Goal: Transaction & Acquisition: Purchase product/service

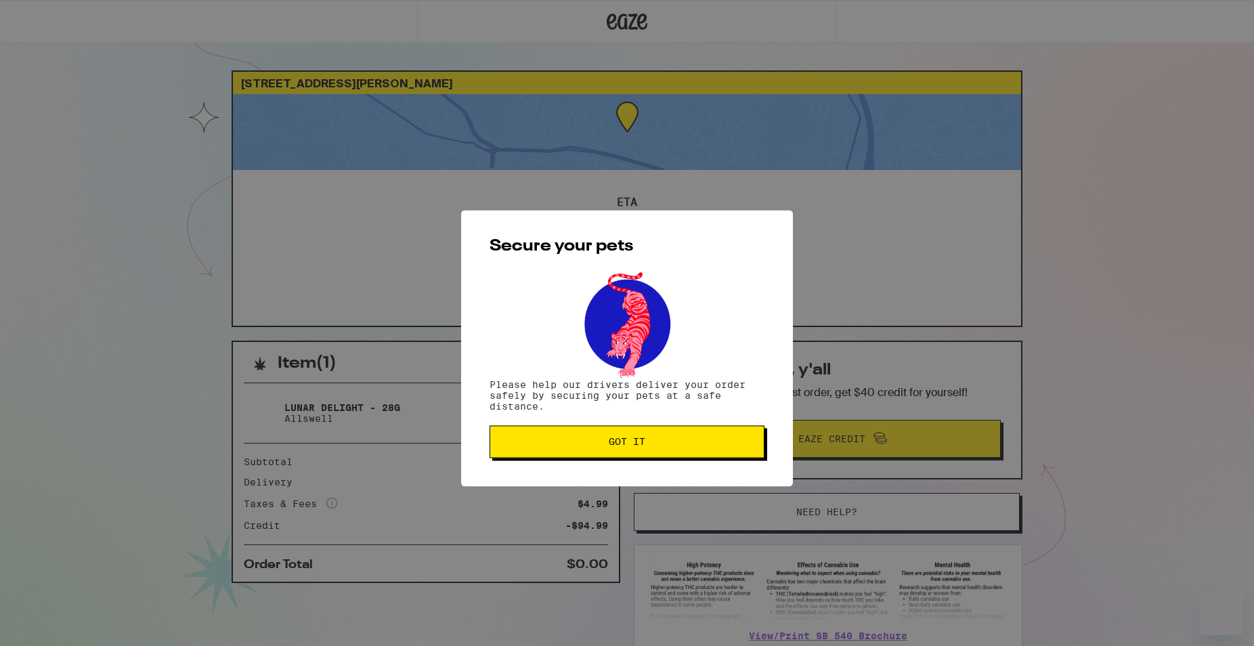
click at [557, 433] on button "Got it" at bounding box center [626, 416] width 275 height 32
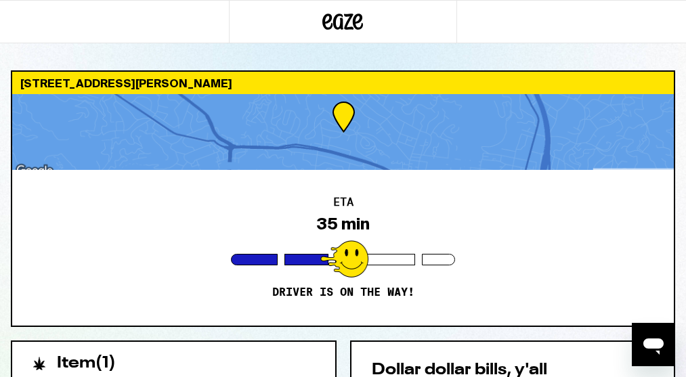
click at [162, 45] on div "[STREET_ADDRESS][PERSON_NAME] ETA 35 min Driver is on the way! Item ( 1 ) Lunar…" at bounding box center [343, 370] width 686 height 741
click at [76, 23] on div at bounding box center [114, 21] width 229 height 43
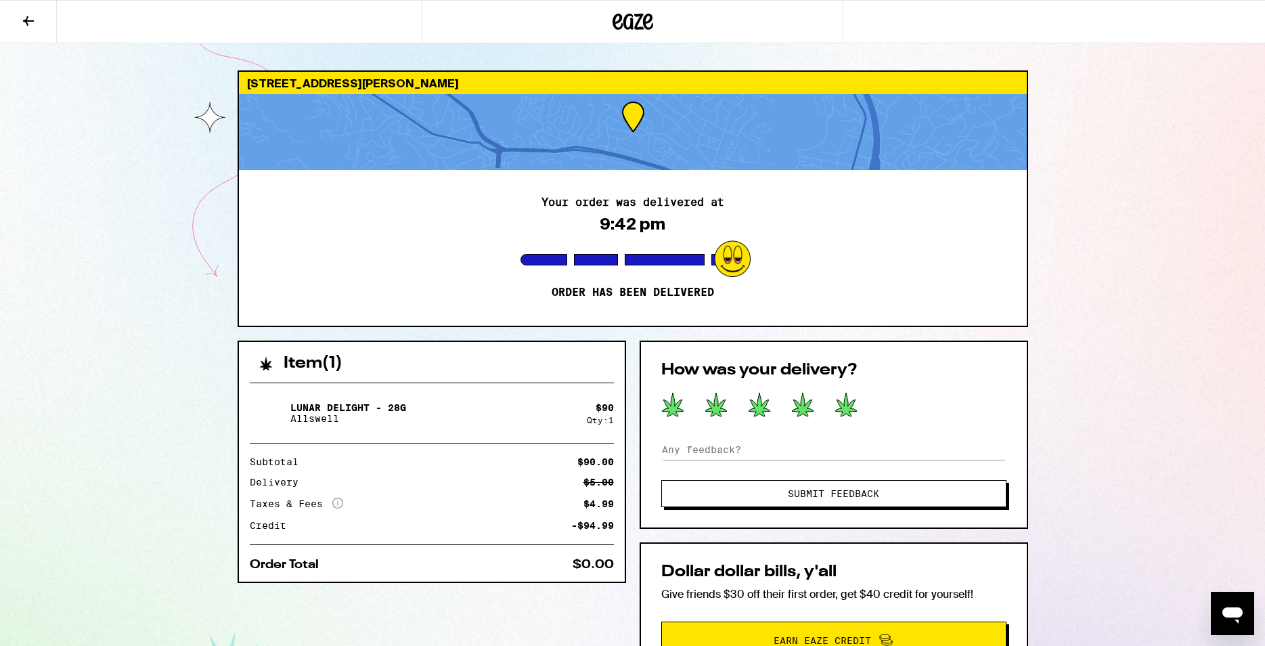
click at [851, 401] on icon at bounding box center [846, 404] width 23 height 25
click at [847, 436] on div "How was your delivery? Submit Feedback" at bounding box center [834, 434] width 389 height 188
click at [840, 443] on input at bounding box center [833, 449] width 345 height 20
type input "great service and fast delivery!"
drag, startPoint x: 942, startPoint y: 489, endPoint x: 916, endPoint y: 483, distance: 27.1
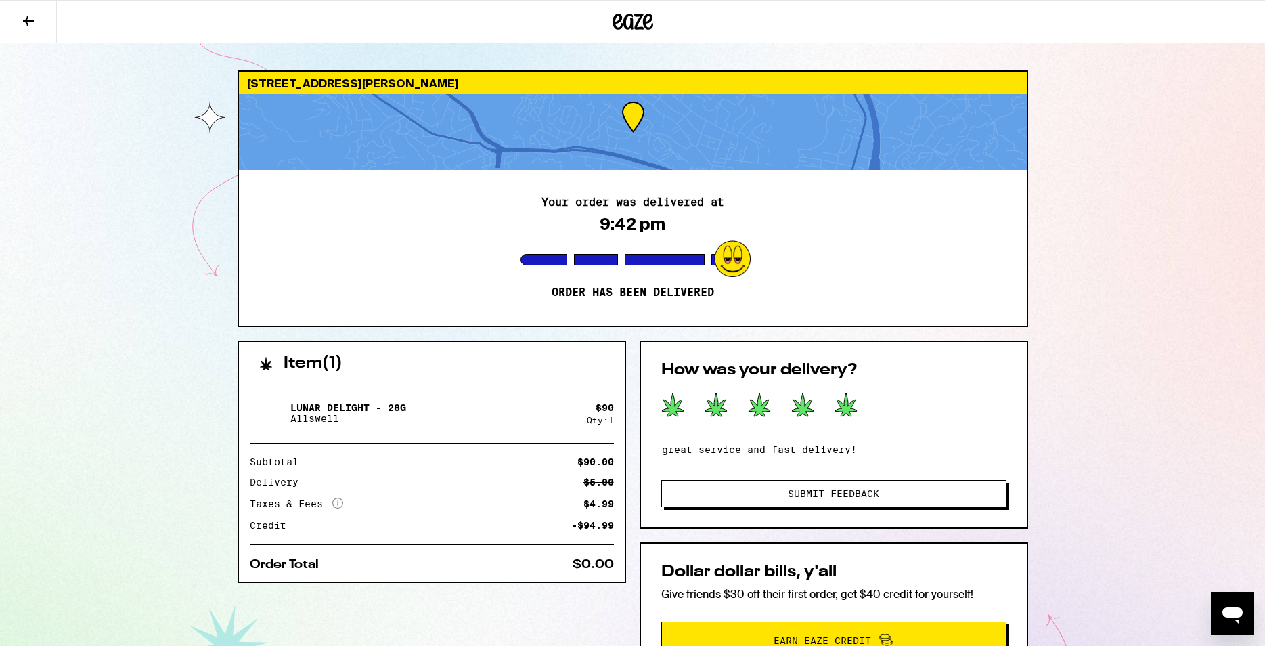
click at [916, 483] on button "Submit Feedback" at bounding box center [833, 493] width 345 height 27
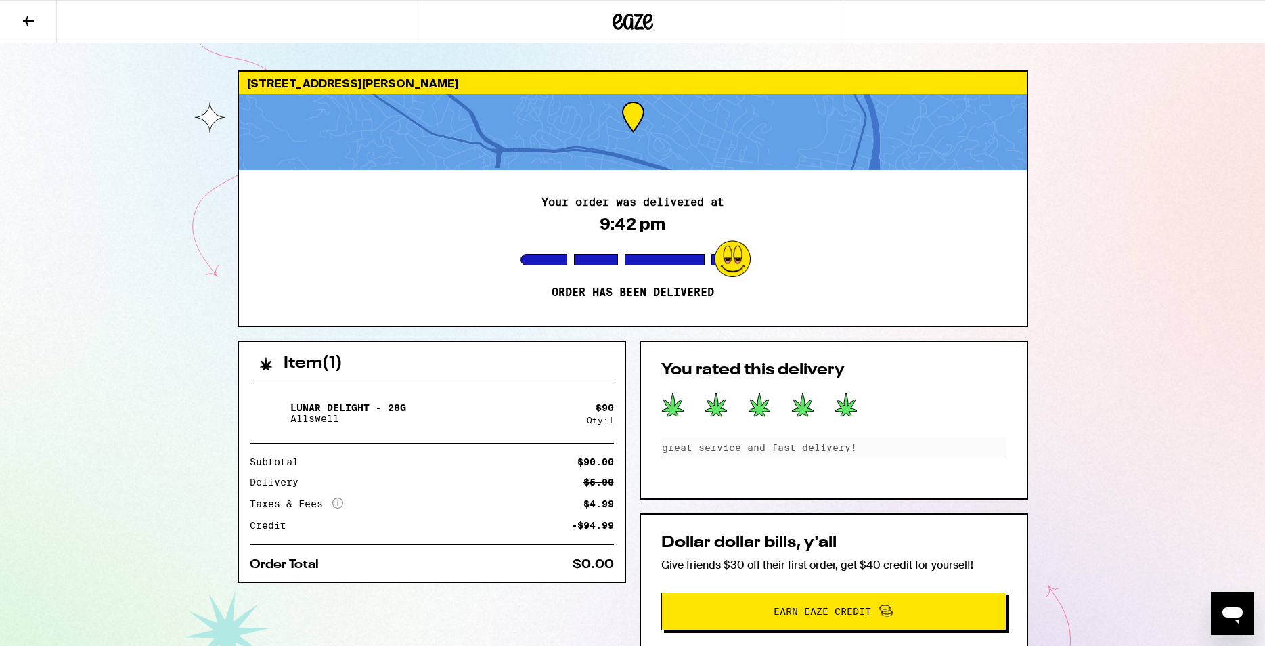
click at [632, 32] on icon at bounding box center [633, 21] width 41 height 24
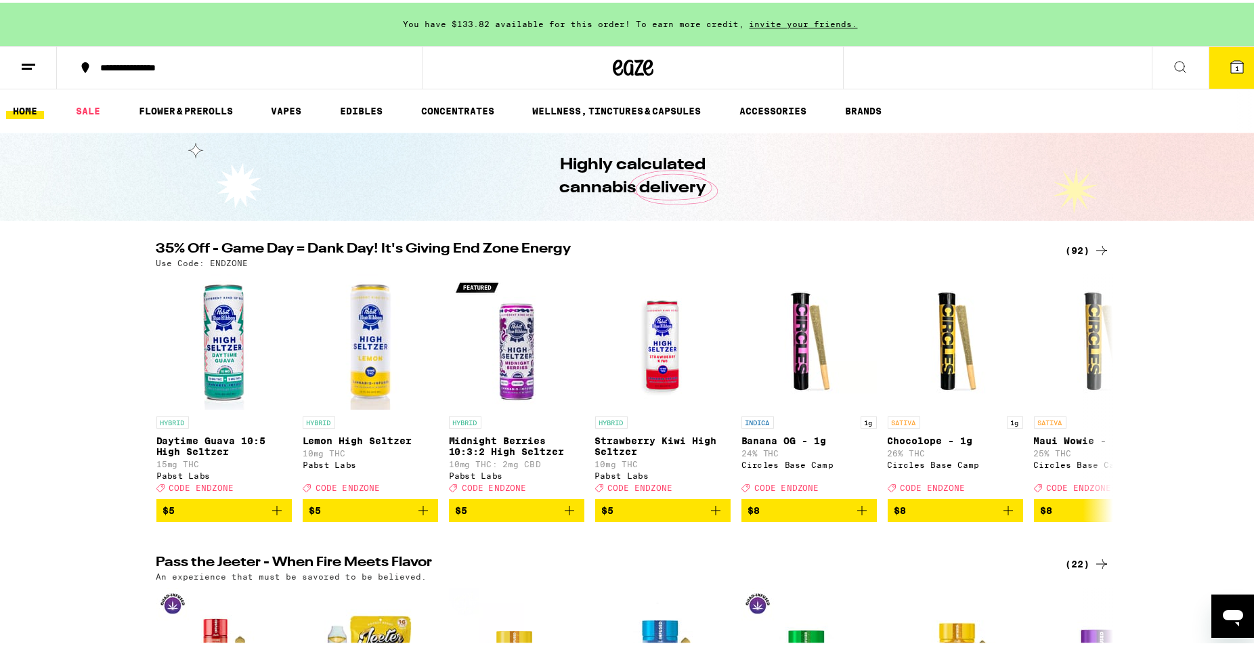
click at [1235, 63] on span "1" at bounding box center [1237, 66] width 4 height 8
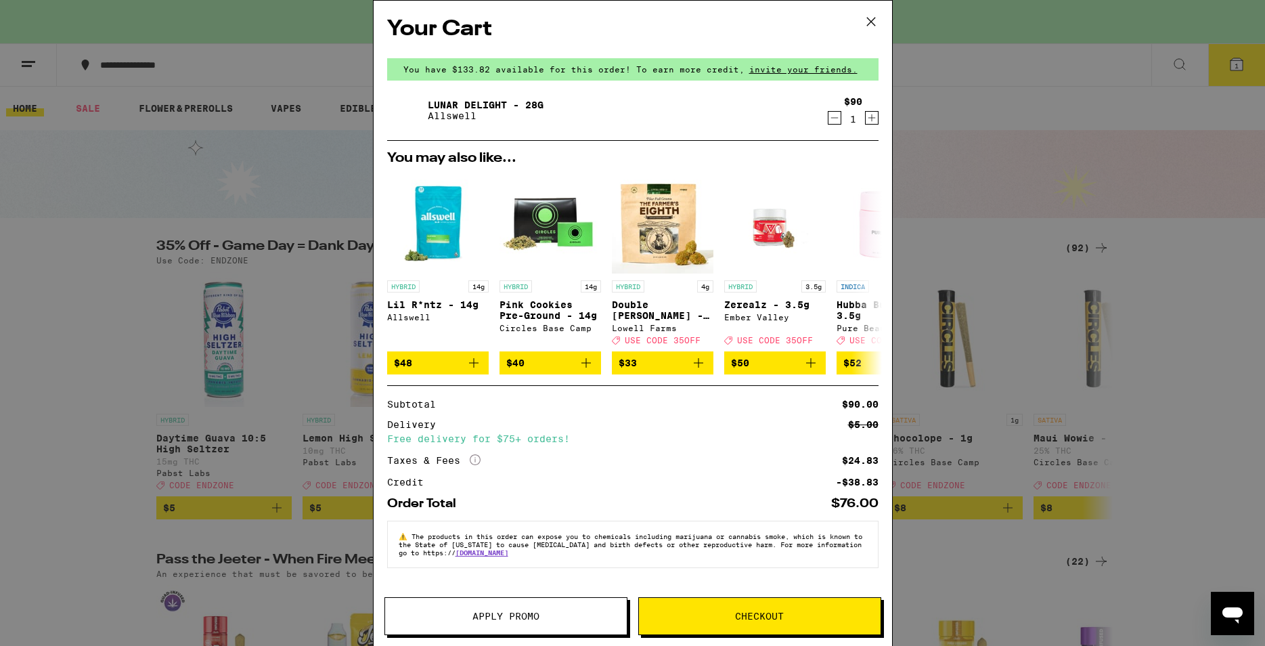
click at [828, 117] on icon "Decrement" at bounding box center [834, 118] width 12 height 16
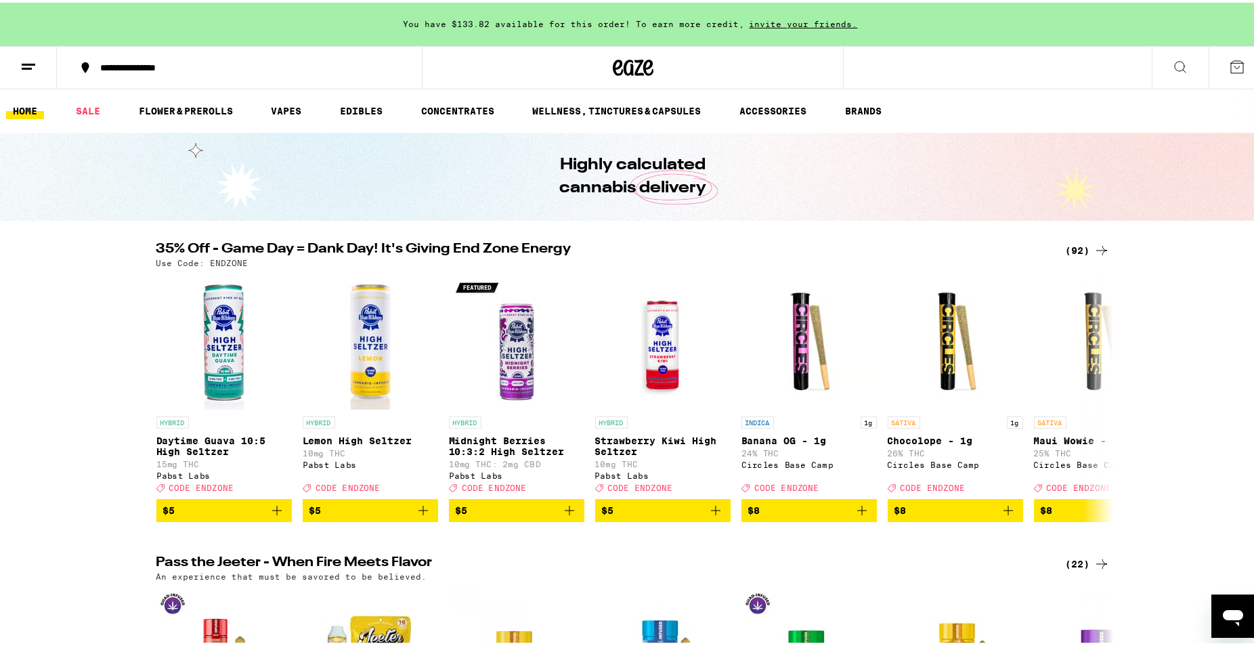
click at [373, 36] on div "You have $133.82 available for this order! To earn more credit, invite your fri…" at bounding box center [632, 21] width 1265 height 43
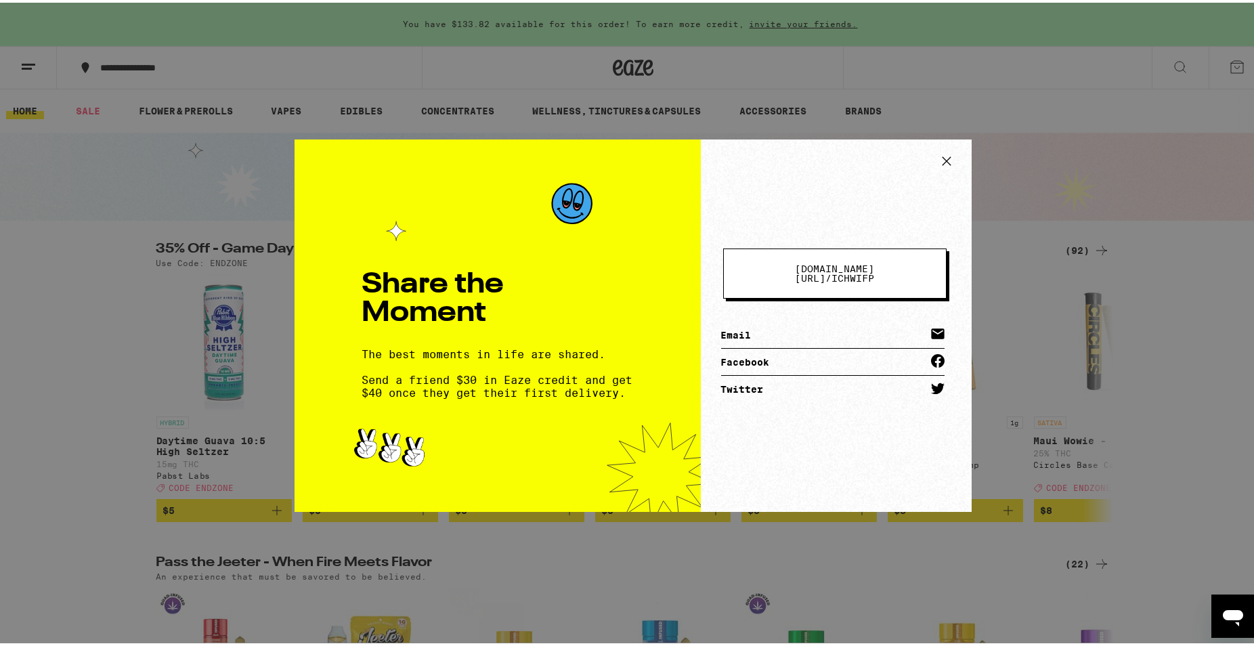
click at [409, 81] on div "Share the Moment The best moments in life are shared. Send a friend $30 in Eaze…" at bounding box center [632, 323] width 1265 height 646
